Goal: Navigation & Orientation: Find specific page/section

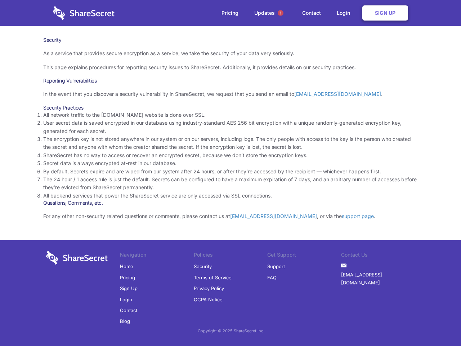
click at [231, 173] on li "By default, Secrets expire and are wiped from our system after 24 hours, or aft…" at bounding box center [230, 172] width 375 height 8
click at [281, 13] on span "1" at bounding box center [281, 13] width 6 height 6
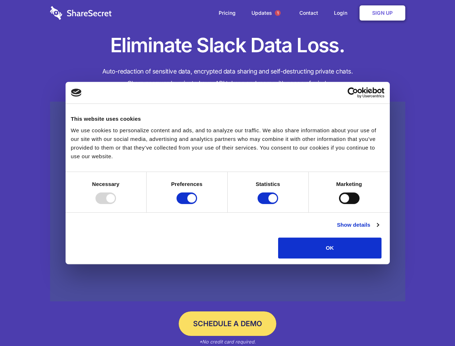
click at [116, 204] on div at bounding box center [106, 198] width 21 height 12
click at [197, 204] on input "Preferences" at bounding box center [187, 198] width 21 height 12
checkbox input "false"
click at [269, 204] on input "Statistics" at bounding box center [268, 198] width 21 height 12
checkbox input "false"
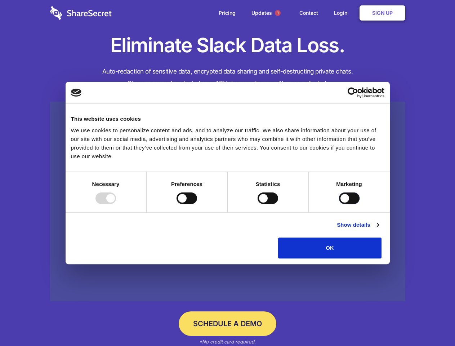
click at [339, 204] on input "Marketing" at bounding box center [349, 198] width 21 height 12
checkbox input "true"
click at [379, 229] on link "Show details" at bounding box center [358, 225] width 42 height 9
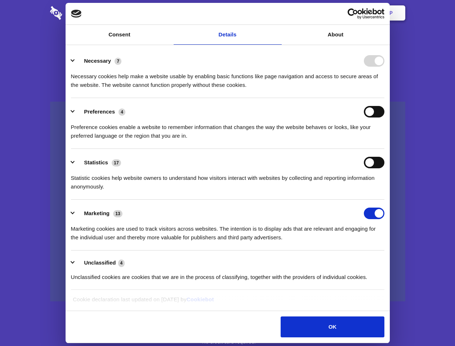
click at [385, 98] on li "Necessary 7 Necessary cookies help make a website usable by enabling basic func…" at bounding box center [228, 72] width 314 height 51
click at [278, 13] on span "1" at bounding box center [278, 13] width 6 height 6
